Goal: Browse casually: Explore the website without a specific task or goal

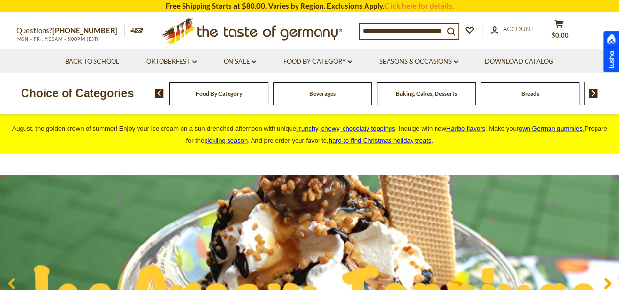
click at [603, 72] on div at bounding box center [611, 51] width 16 height 41
click at [162, 99] on div "Food By Category Beverages Baking, Cakes, Desserts Breads Candy Cereal Cookies …" at bounding box center [387, 93] width 464 height 23
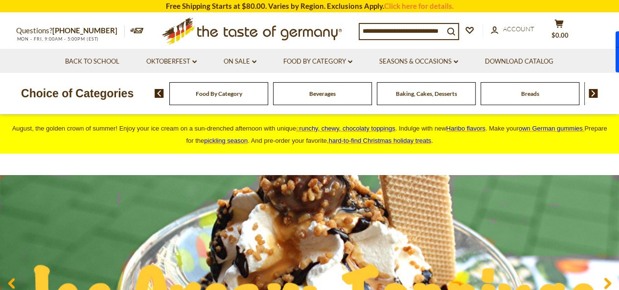
click at [161, 95] on img at bounding box center [159, 93] width 9 height 9
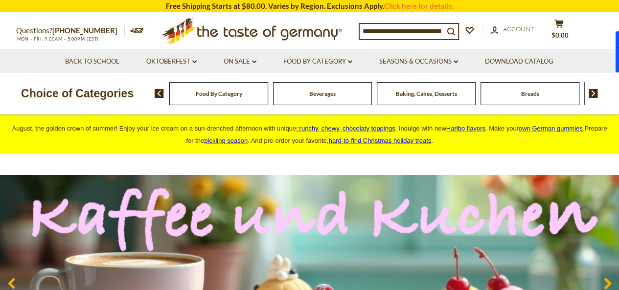
click at [162, 95] on img at bounding box center [159, 93] width 9 height 9
click at [210, 95] on span "Food By Category" at bounding box center [214, 93] width 46 height 7
click at [263, 102] on div "Beverages" at bounding box center [213, 93] width 99 height 23
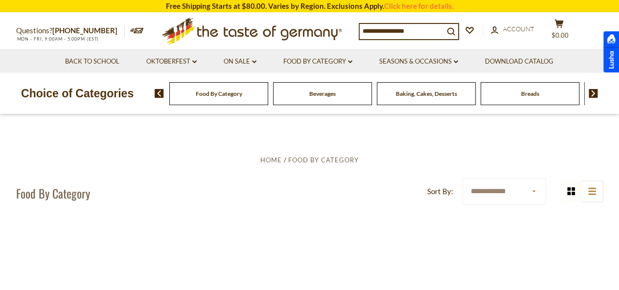
click at [228, 93] on span "Food By Category" at bounding box center [219, 93] width 46 height 7
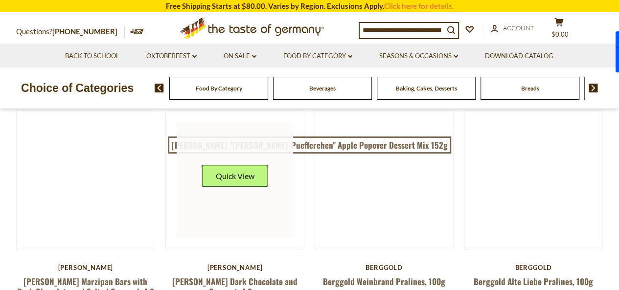
scroll to position [98, 0]
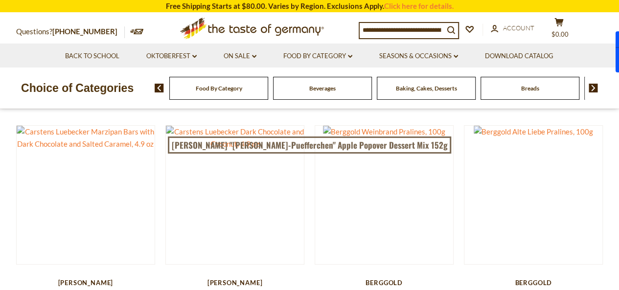
click at [231, 89] on span "Food By Category" at bounding box center [219, 88] width 46 height 7
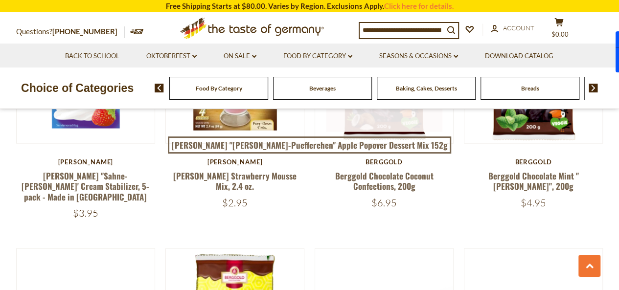
scroll to position [881, 0]
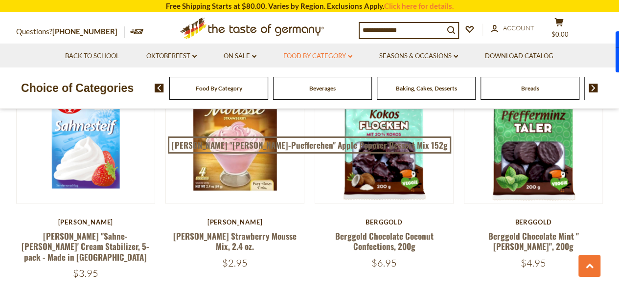
click at [336, 56] on link "Food By Category dropdown_arrow" at bounding box center [317, 56] width 69 height 11
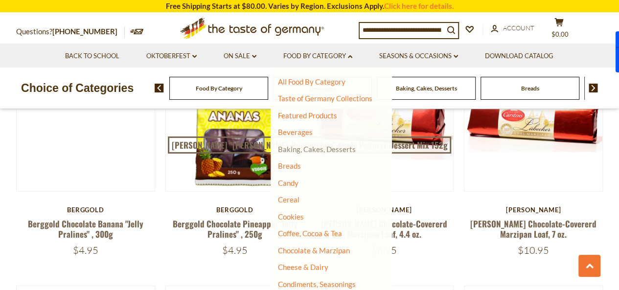
scroll to position [1028, 0]
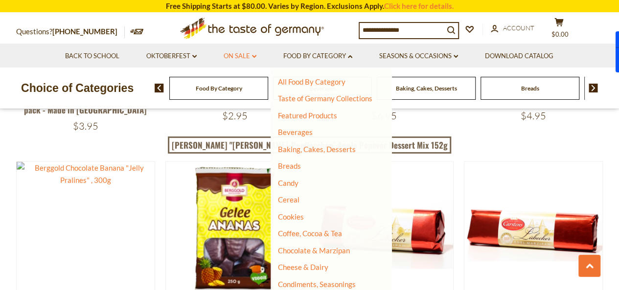
click at [244, 53] on link "On Sale dropdown_arrow" at bounding box center [240, 56] width 33 height 11
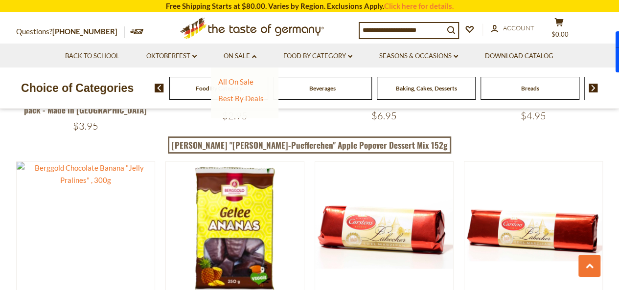
click at [165, 50] on li "Oktoberfest dropdown_arrow All Oktoberfest Oktoberfest Foods Party Supplies" at bounding box center [172, 56] width 76 height 24
click at [168, 56] on link "Oktoberfest dropdown_arrow" at bounding box center [171, 56] width 50 height 11
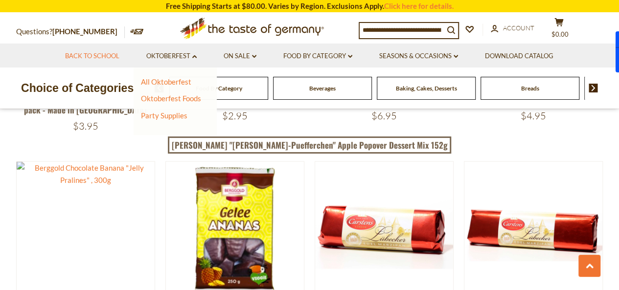
click at [97, 57] on link "Back to School" at bounding box center [92, 56] width 54 height 11
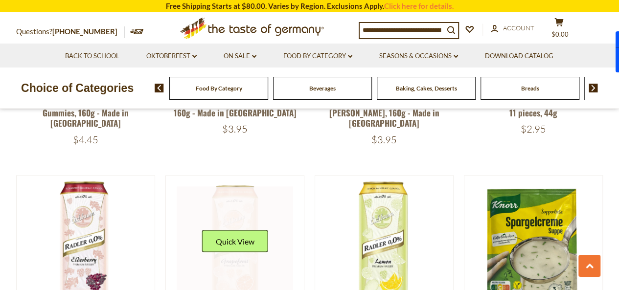
scroll to position [783, 0]
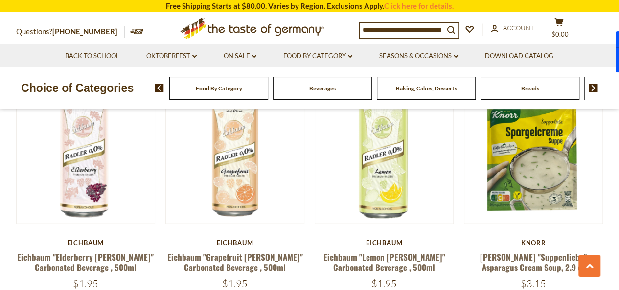
click at [593, 87] on img at bounding box center [593, 88] width 9 height 9
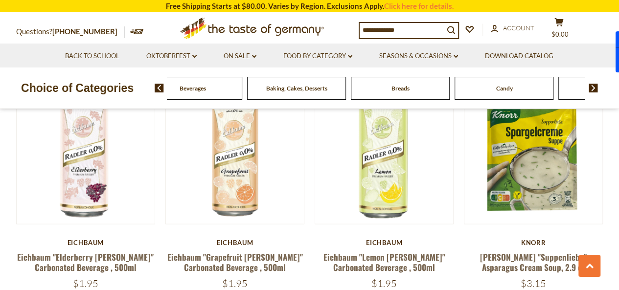
click at [593, 87] on img at bounding box center [593, 88] width 9 height 9
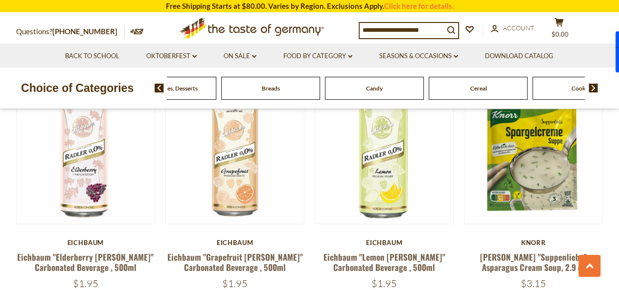
click at [591, 87] on img at bounding box center [593, 88] width 9 height 9
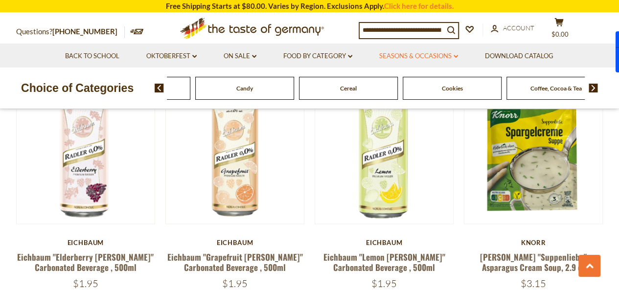
click at [427, 59] on link "Seasons & Occasions dropdown_arrow" at bounding box center [418, 56] width 79 height 11
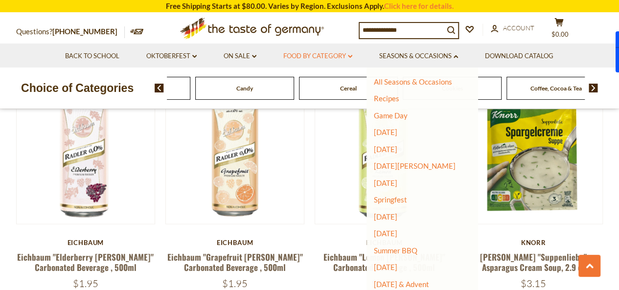
click at [314, 56] on link "Food By Category dropdown_arrow" at bounding box center [317, 56] width 69 height 11
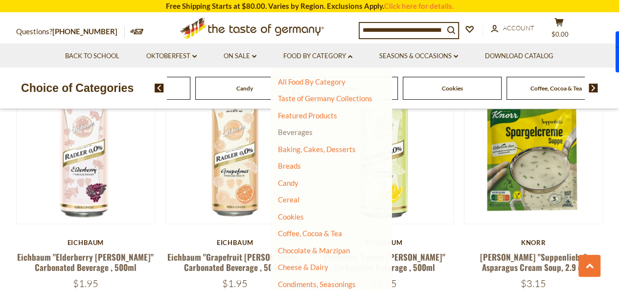
click at [303, 132] on link "Beverages" at bounding box center [295, 132] width 35 height 9
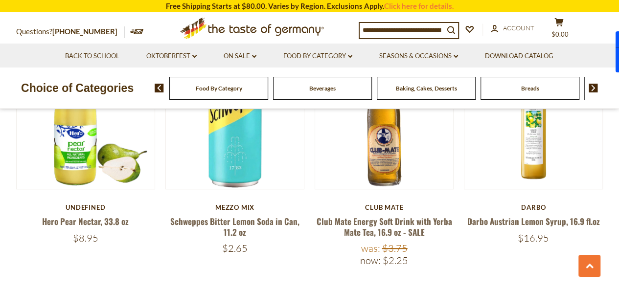
scroll to position [343, 0]
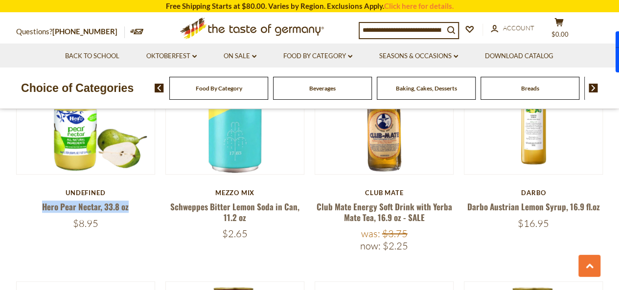
copy link "Hero Pear Nectar, 33.8 oz"
drag, startPoint x: 35, startPoint y: 207, endPoint x: 133, endPoint y: 211, distance: 97.5
click at [133, 211] on h5 "Hero Pear Nectar, 33.8 oz" at bounding box center [85, 207] width 139 height 10
click at [329, 50] on li "Food By Category dropdown_arrow All Food By Category Taste of Germany Collectio…" at bounding box center [318, 56] width 94 height 24
click at [326, 52] on link "Food By Category dropdown_arrow" at bounding box center [317, 56] width 69 height 11
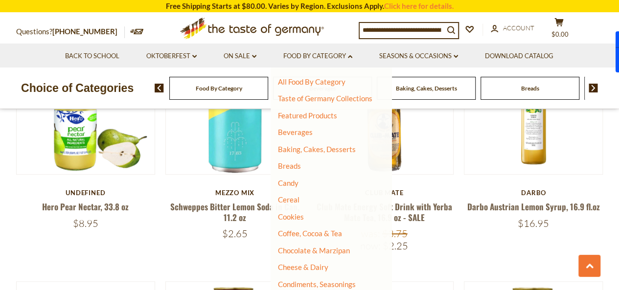
click at [318, 103] on li "Taste of Germany Collections" at bounding box center [325, 99] width 94 height 10
click at [320, 100] on link "Taste of Germany Collections" at bounding box center [325, 98] width 94 height 9
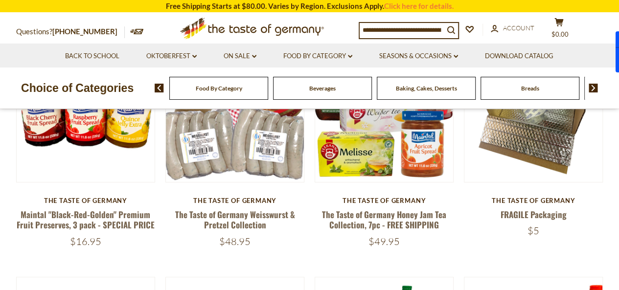
scroll to position [196, 0]
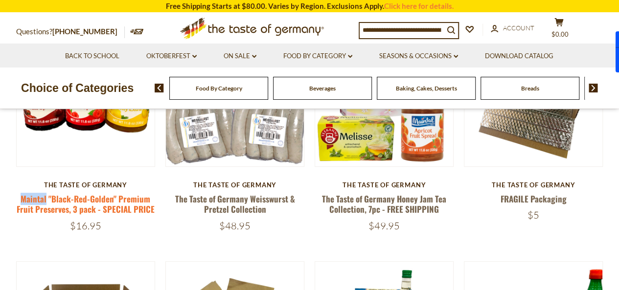
drag, startPoint x: 18, startPoint y: 196, endPoint x: 48, endPoint y: 203, distance: 31.0
click at [48, 203] on h5 "Maintal "Black-Red-Golden" Premium Fruit Preserves, 3 pack - SPECIAL PRICE" at bounding box center [85, 204] width 139 height 21
copy link "Maintal"
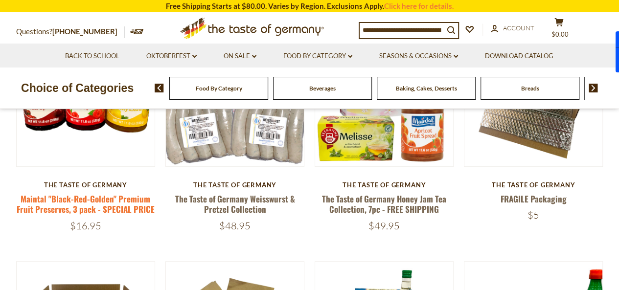
drag, startPoint x: 14, startPoint y: 192, endPoint x: 145, endPoint y: 198, distance: 130.8
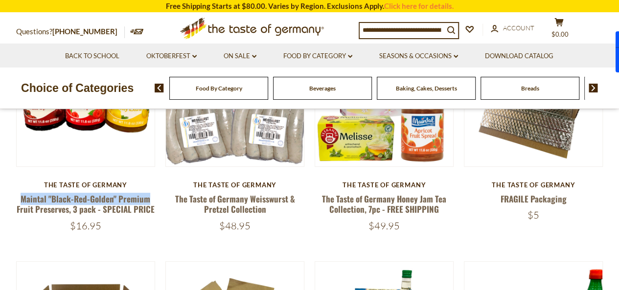
copy link "Maintal "Black-Red-Golden" Premium"
drag, startPoint x: 153, startPoint y: 197, endPoint x: 18, endPoint y: 198, distance: 135.6
click at [18, 198] on h5 "Maintal "Black-Red-Golden" Premium Fruit Preserves, 3 pack - SPECIAL PRICE" at bounding box center [85, 204] width 139 height 21
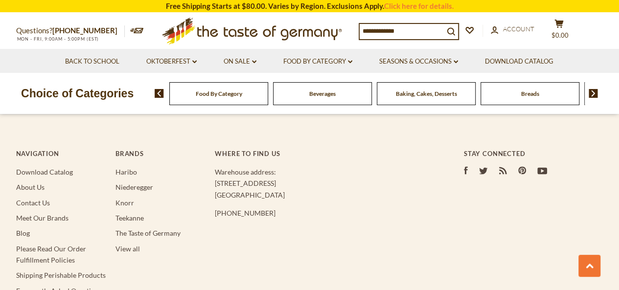
scroll to position [783, 0]
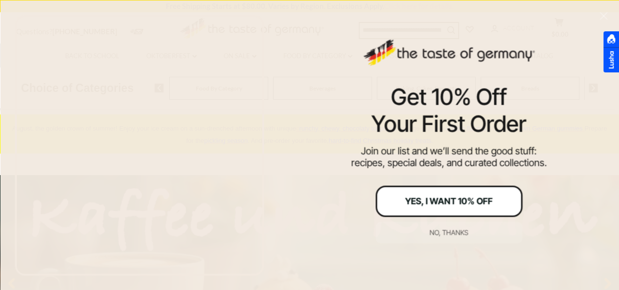
scroll to position [294, 0]
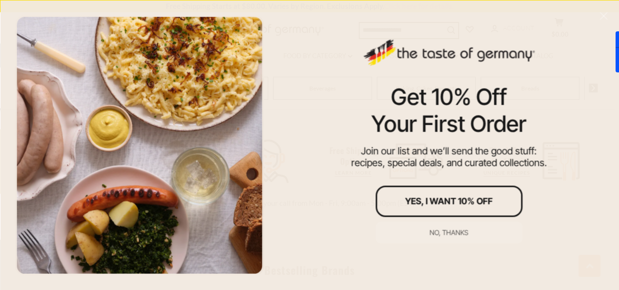
click at [440, 235] on div "No, thanks" at bounding box center [449, 232] width 39 height 7
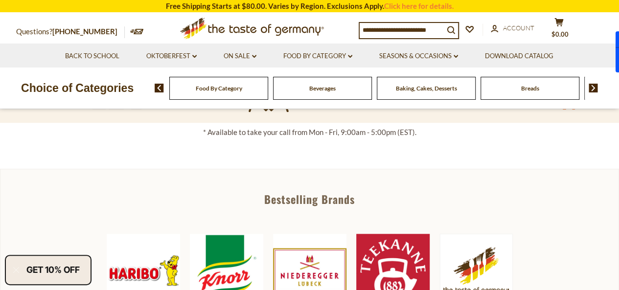
scroll to position [245, 0]
